Goal: Information Seeking & Learning: Check status

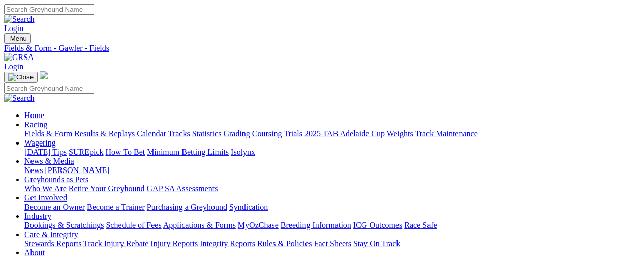
click at [218, 184] on link "GAP SA Assessments" at bounding box center [182, 188] width 71 height 9
click at [35, 129] on link "Fields & Form" at bounding box center [48, 133] width 48 height 9
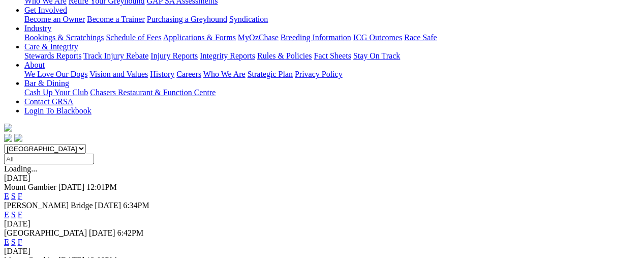
scroll to position [203, 0]
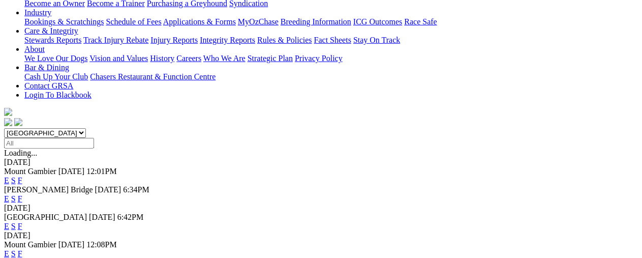
click at [22, 222] on link "F" at bounding box center [20, 226] width 5 height 9
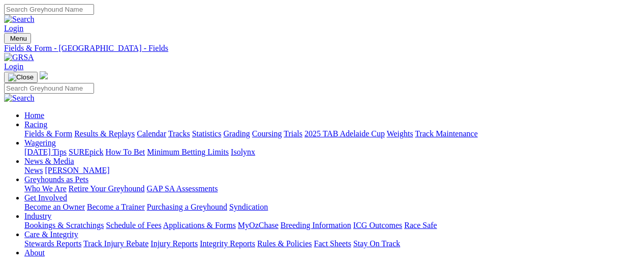
click at [121, 129] on link "Results & Replays" at bounding box center [104, 133] width 61 height 9
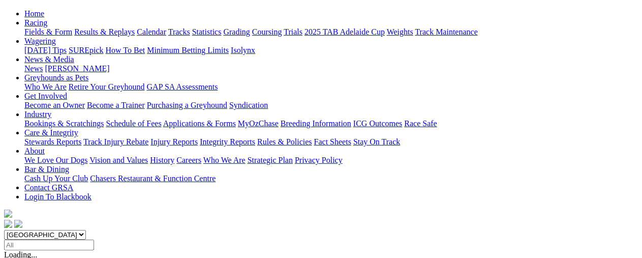
scroll to position [153, 0]
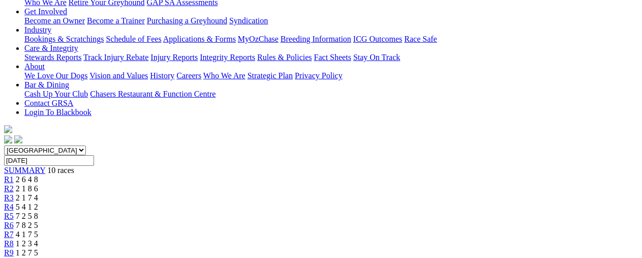
scroll to position [135, 0]
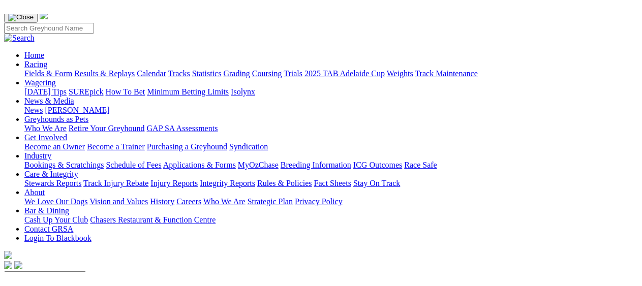
scroll to position [0, 0]
